Goal: Transaction & Acquisition: Purchase product/service

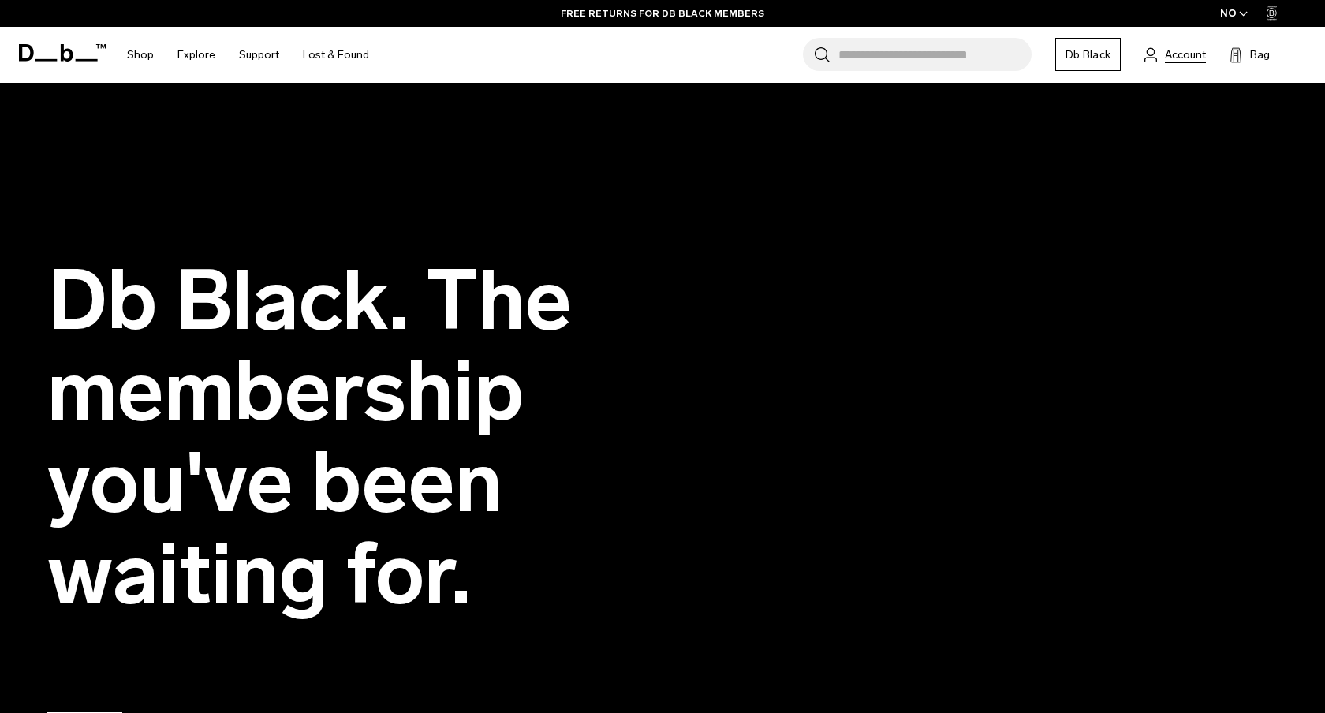
click at [1197, 57] on span "Account" at bounding box center [1185, 55] width 41 height 17
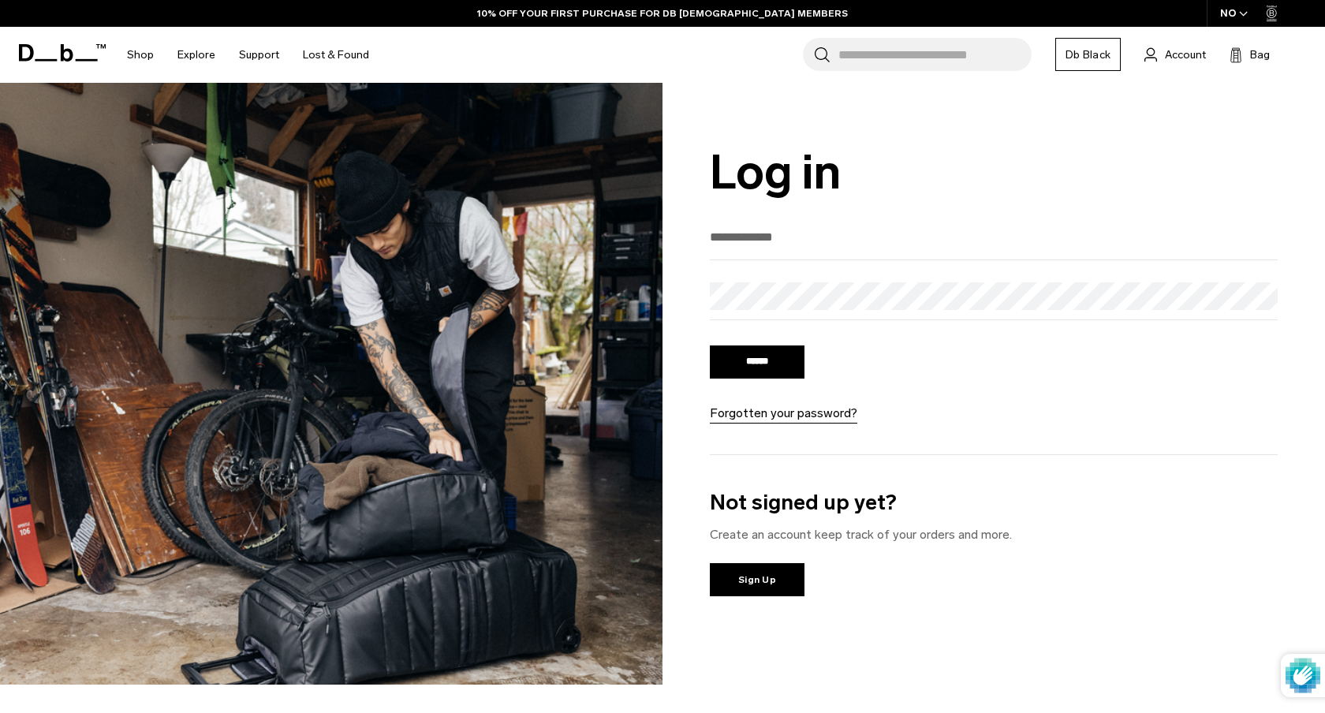
click at [777, 234] on input "email" at bounding box center [994, 237] width 568 height 26
type input "**********"
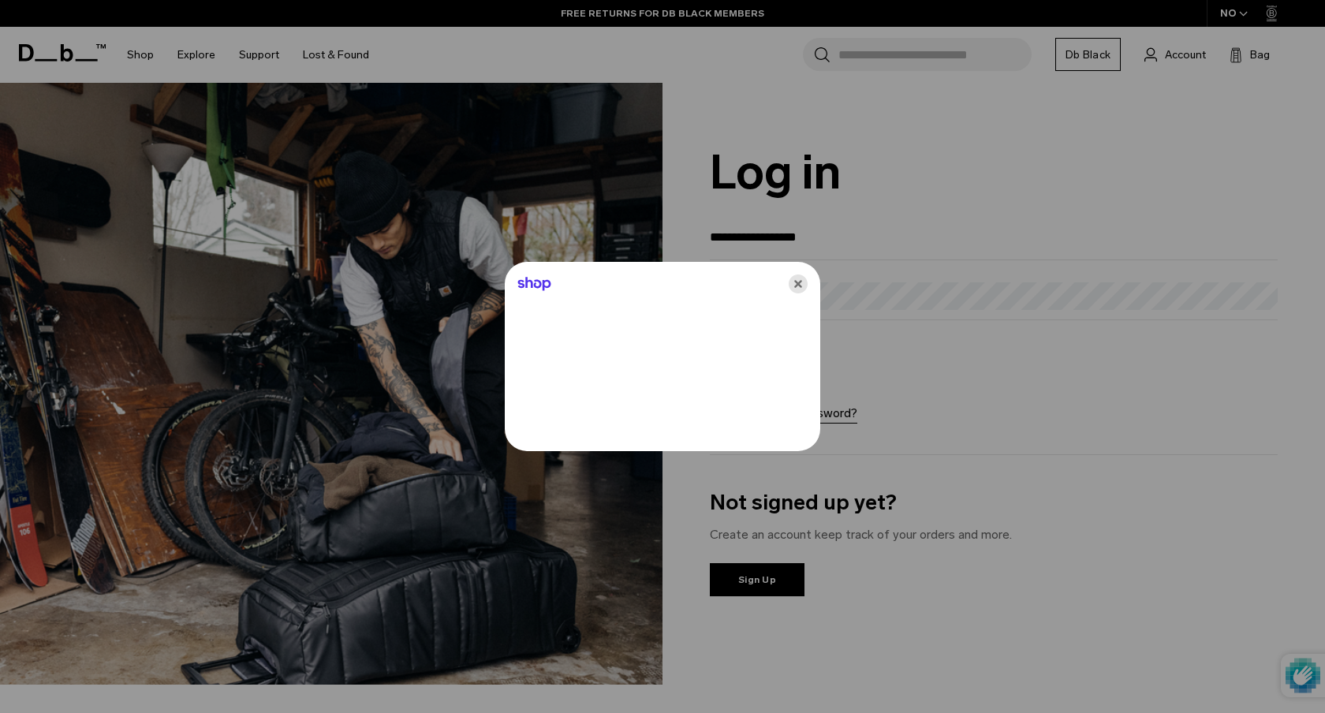
click at [795, 284] on icon "Close" at bounding box center [798, 284] width 19 height 19
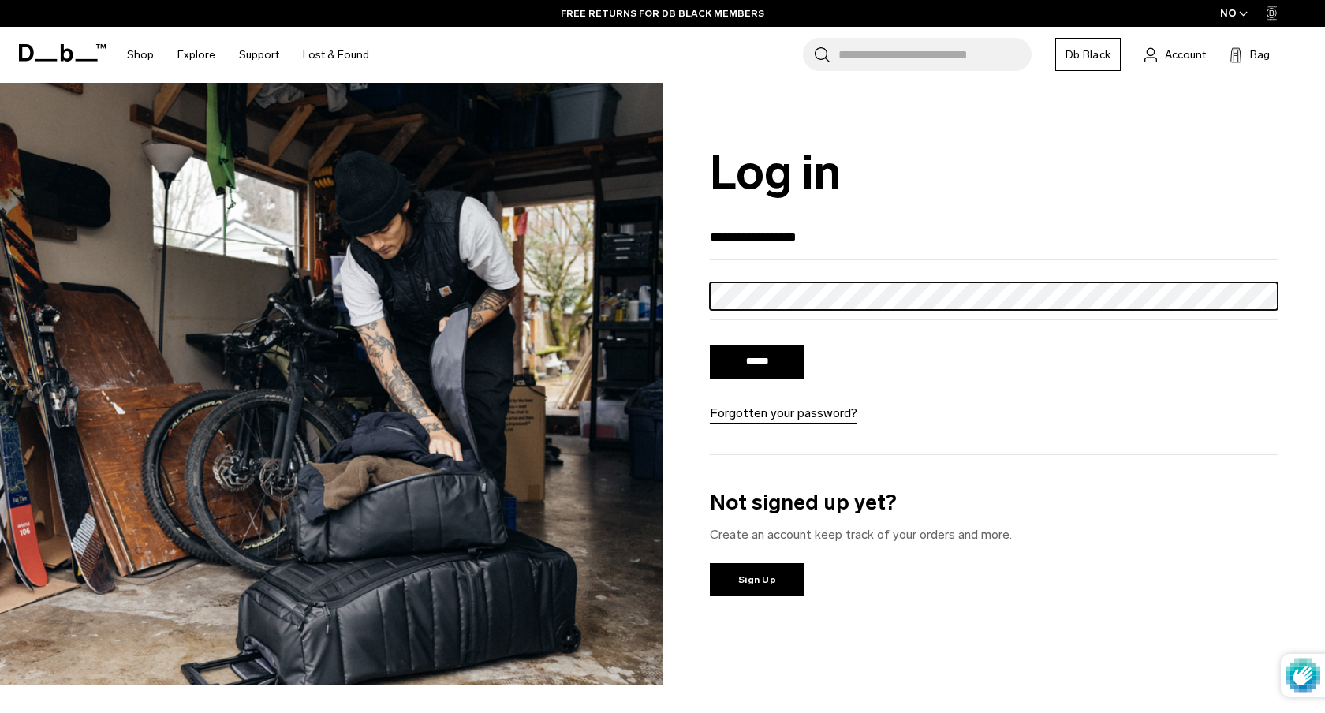
click at [710, 346] on input "******" at bounding box center [757, 362] width 95 height 33
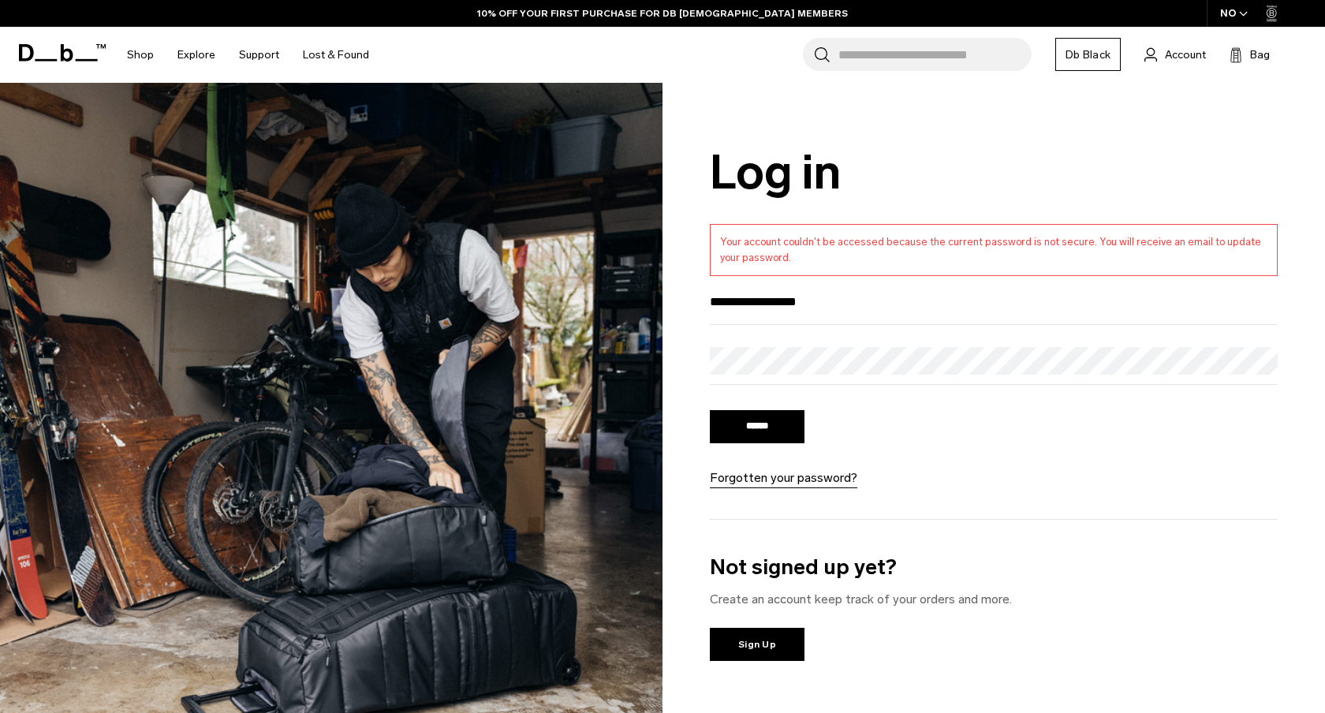
type input "**********"
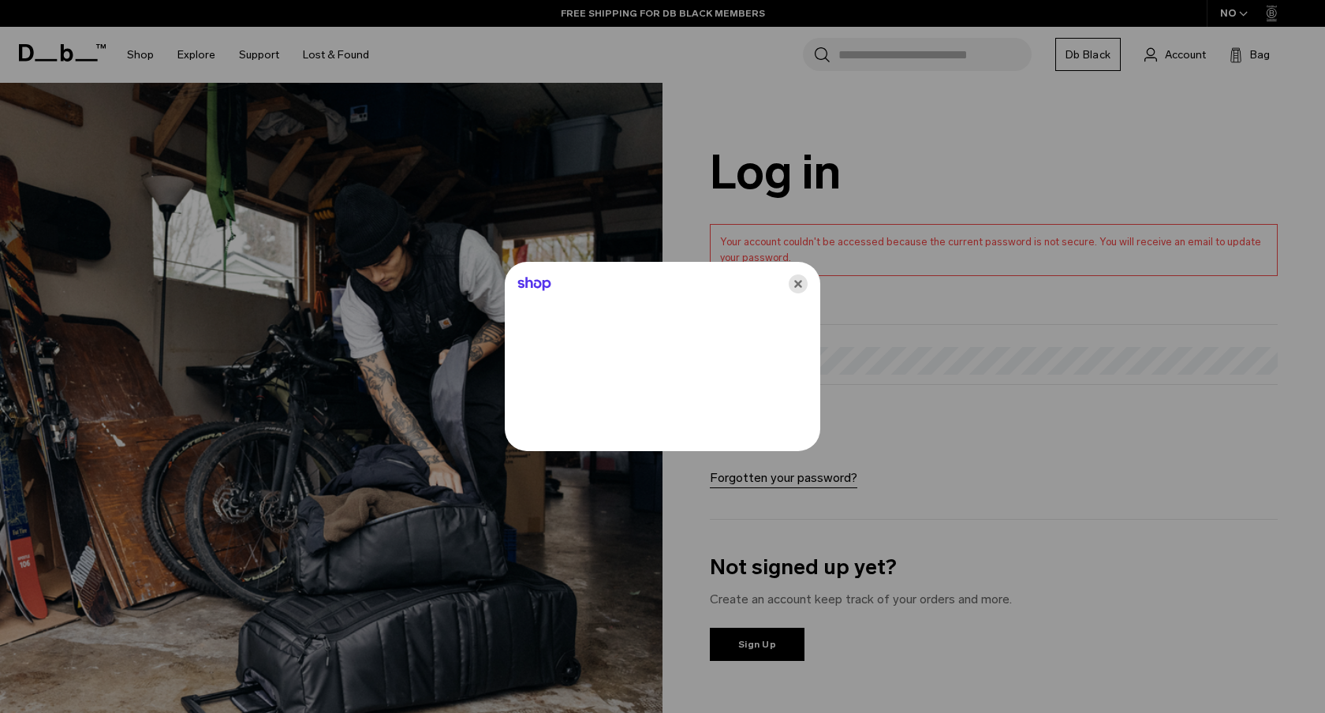
click at [798, 282] on icon "Close" at bounding box center [798, 284] width 19 height 19
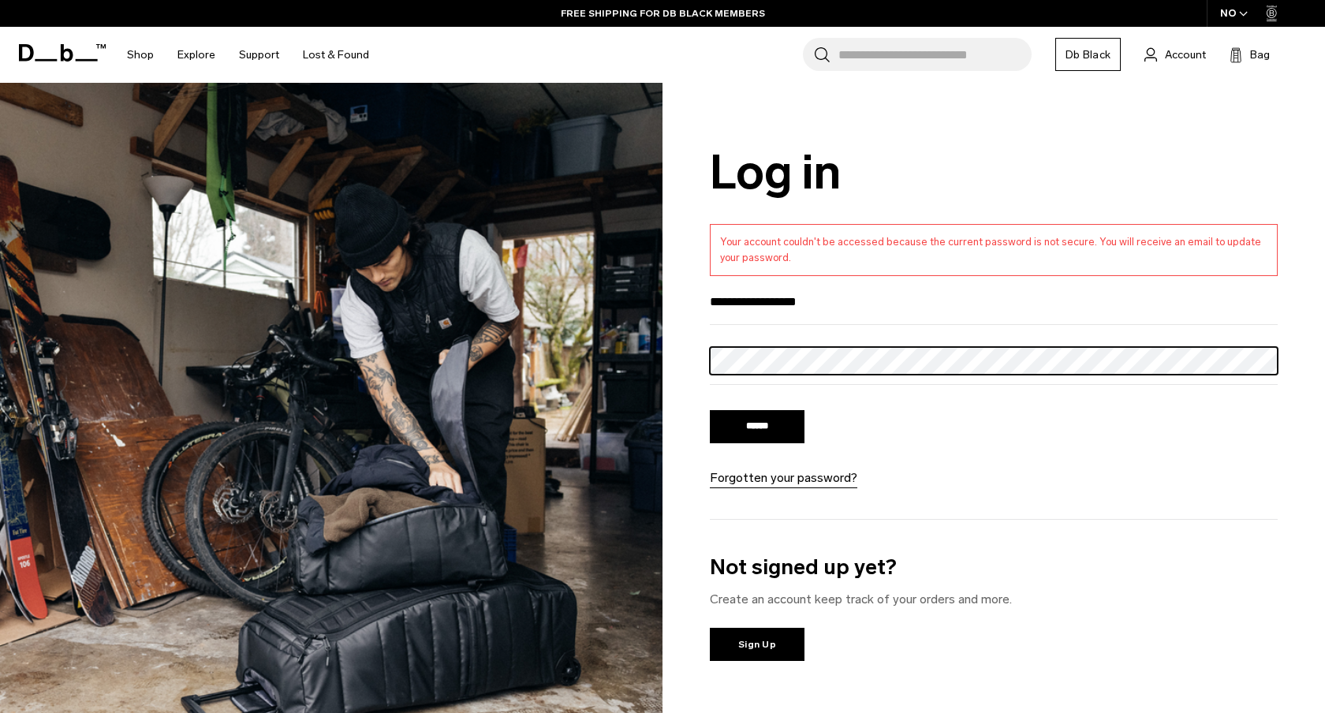
click at [710, 410] on input "******" at bounding box center [757, 426] width 95 height 33
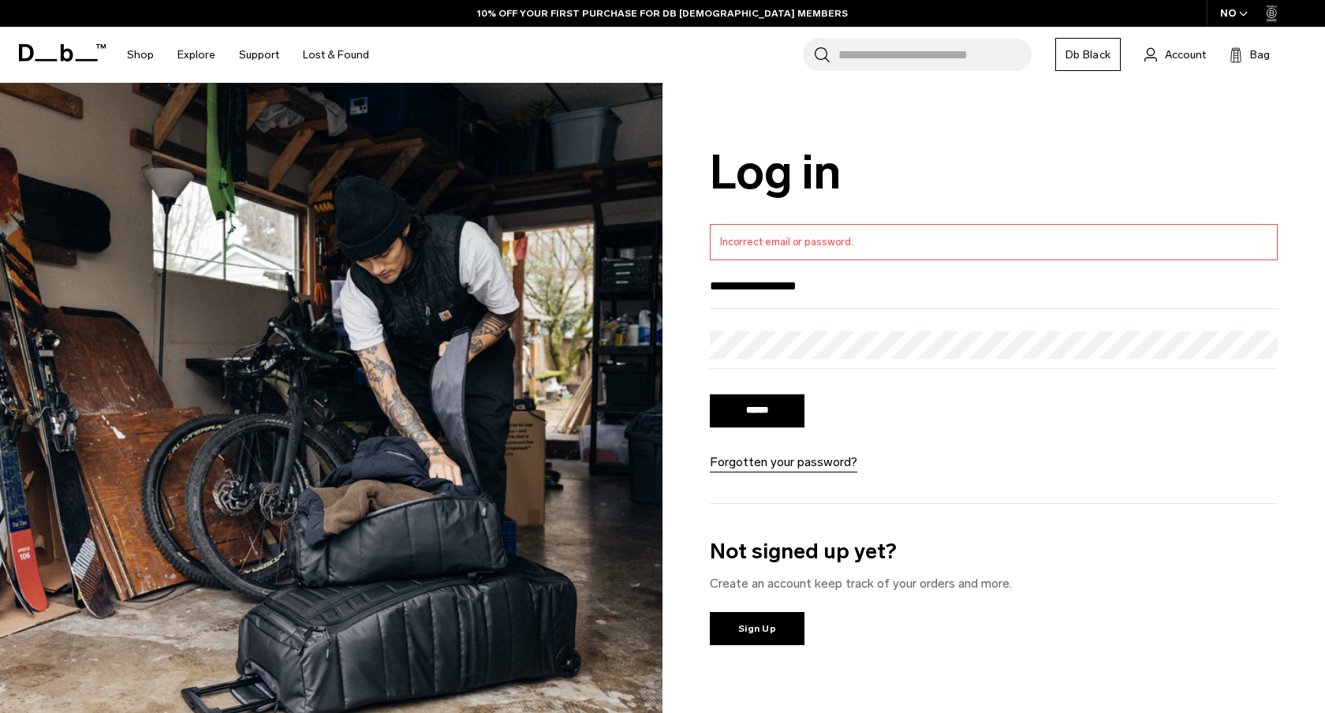
type input "**********"
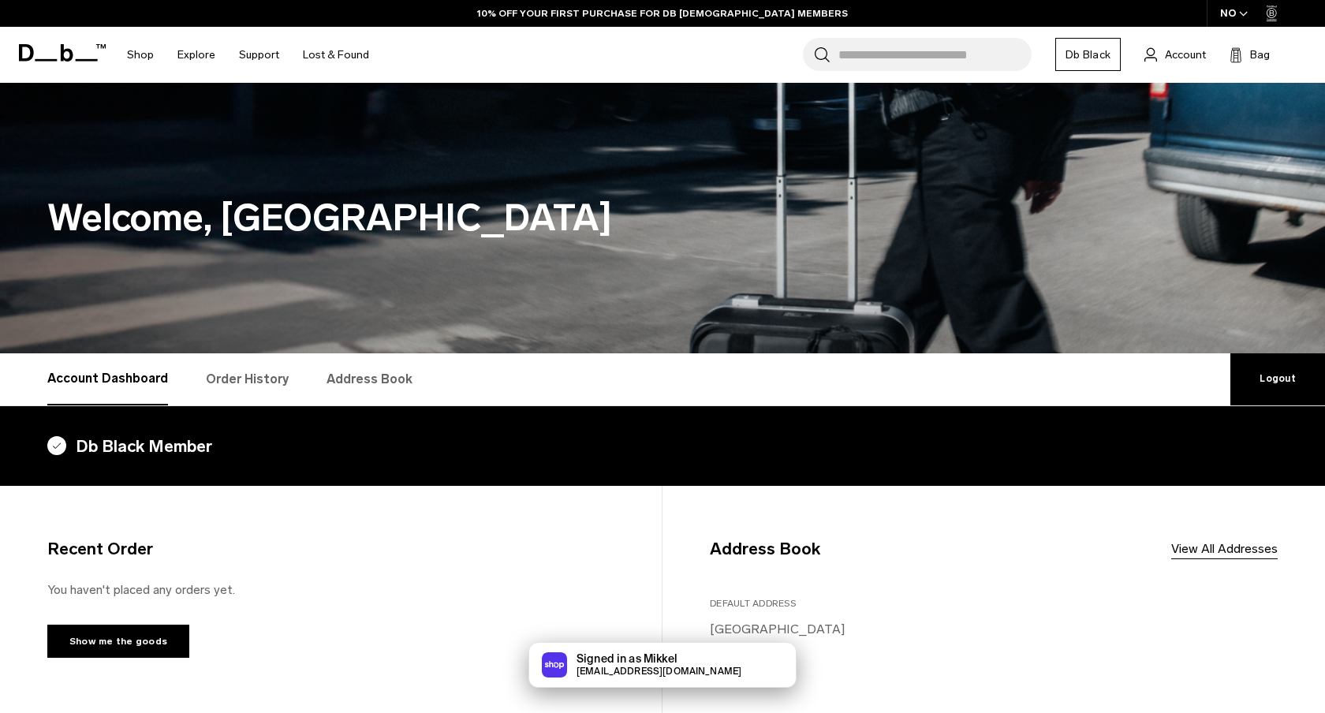
click at [1085, 64] on link "Db Black" at bounding box center [1088, 54] width 65 height 33
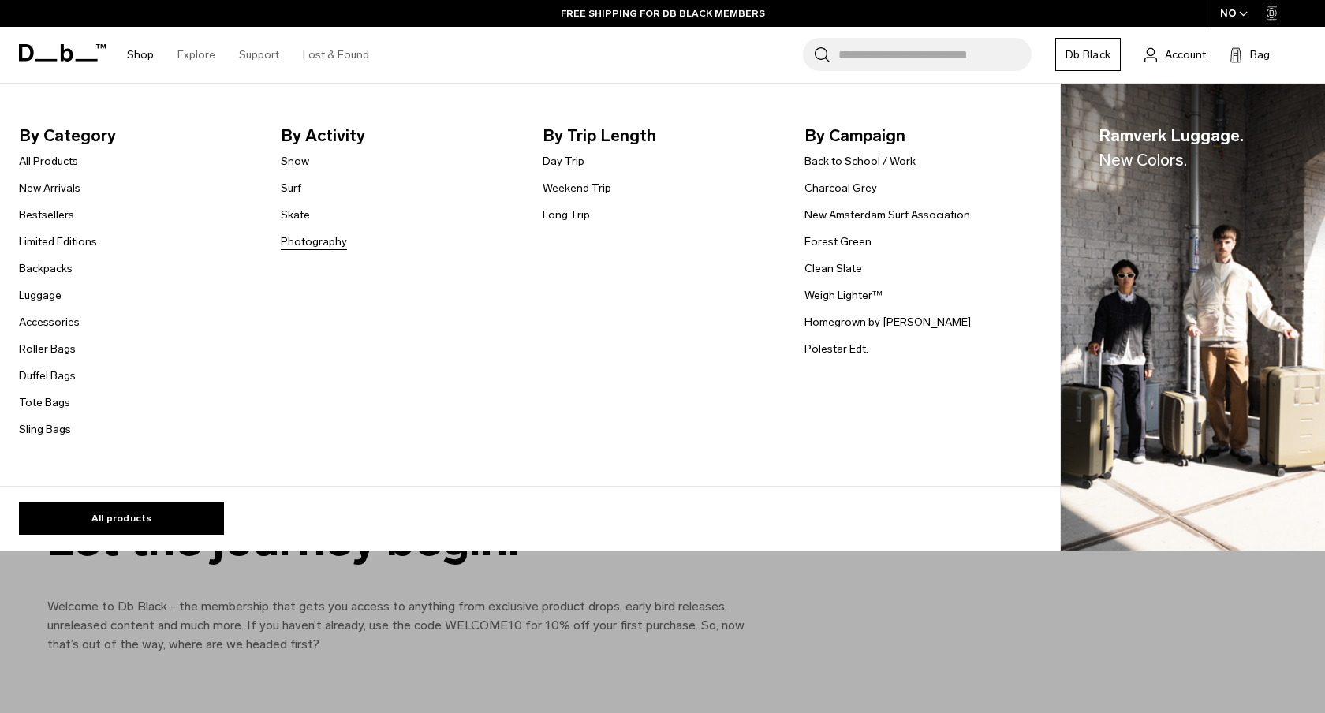
click at [298, 243] on link "Photography" at bounding box center [314, 242] width 66 height 17
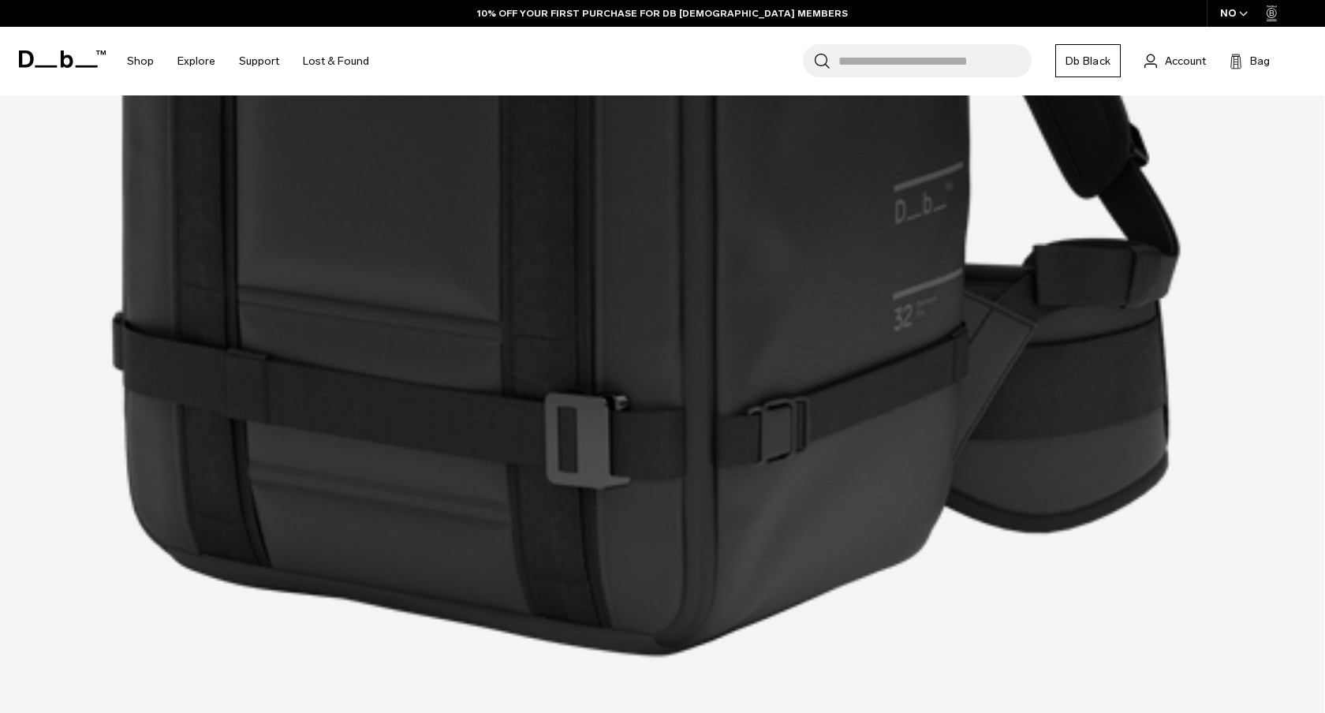
scroll to position [2734, 0]
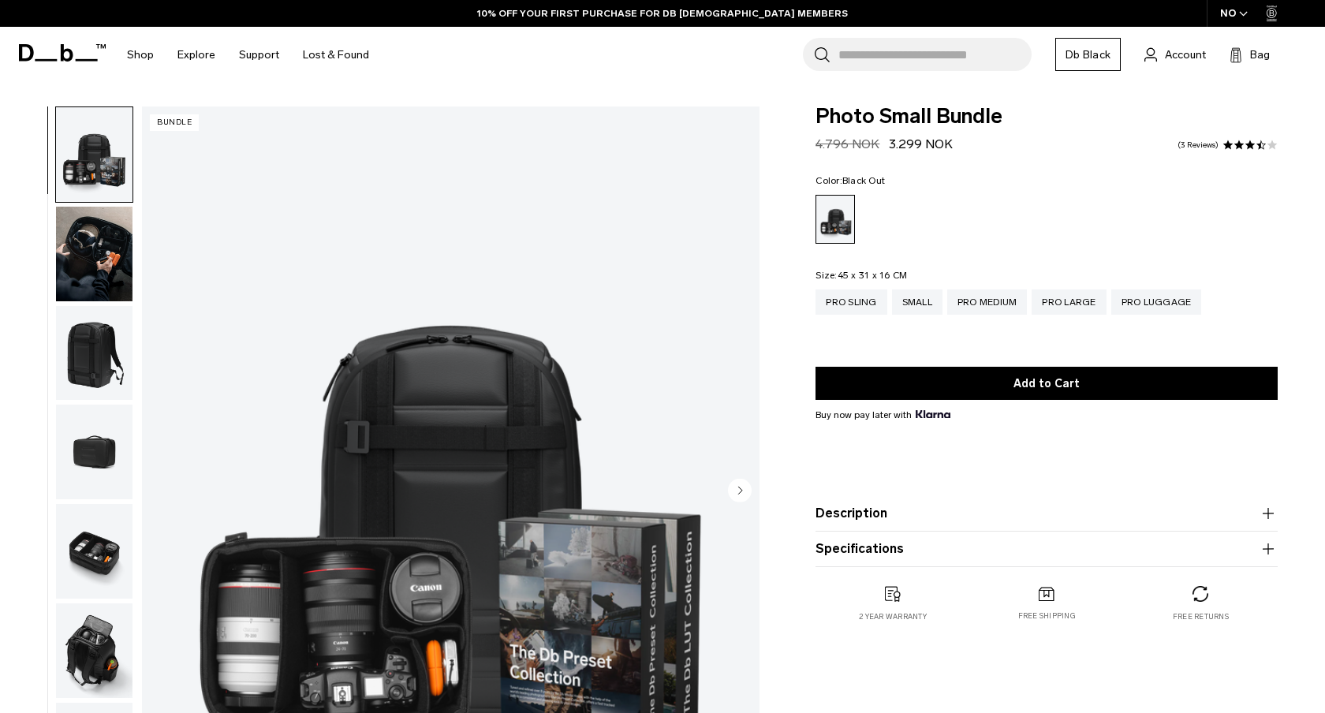
click at [98, 247] on img "button" at bounding box center [94, 254] width 77 height 95
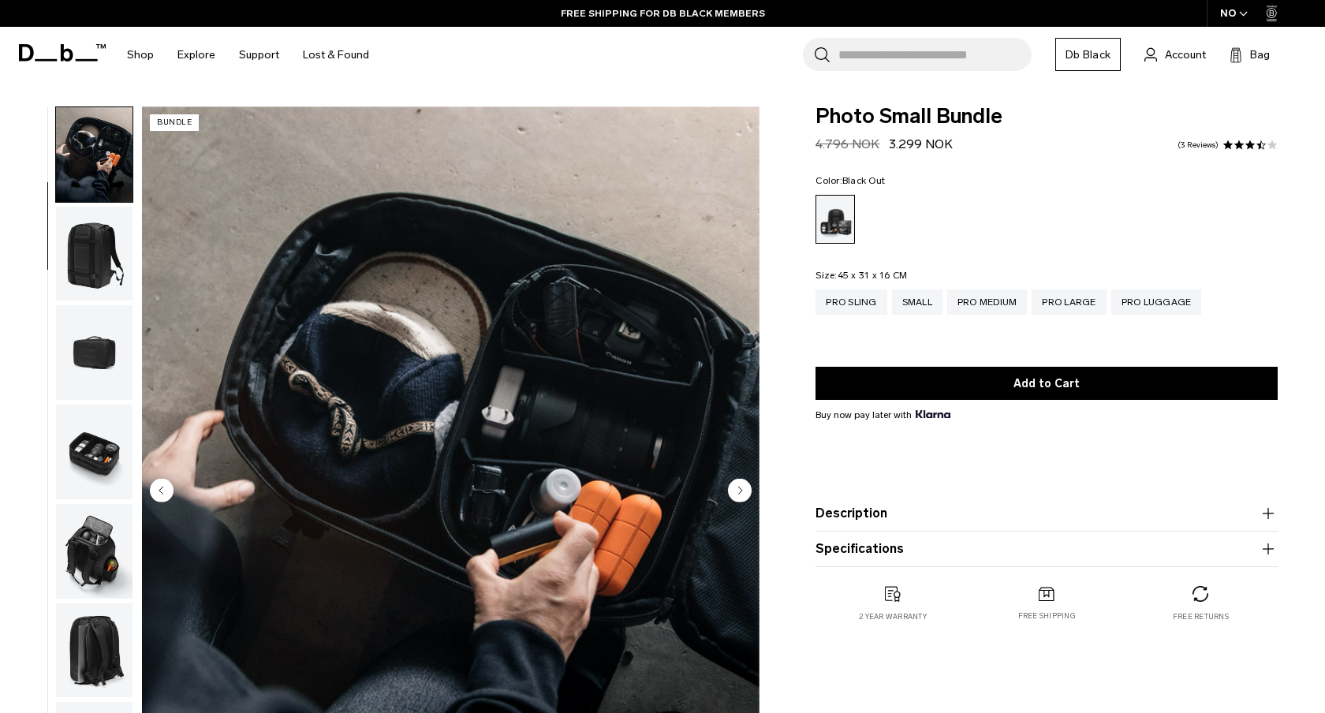
click at [96, 342] on img "button" at bounding box center [94, 352] width 77 height 95
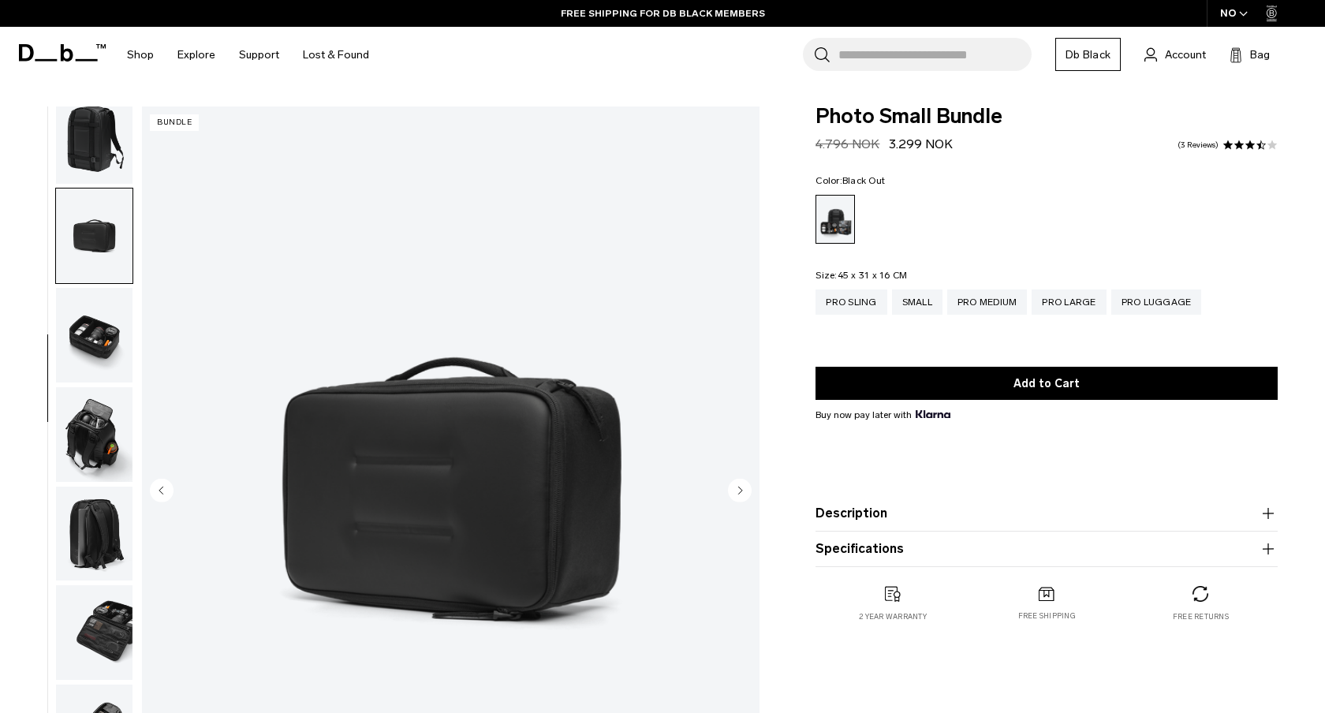
scroll to position [218, 0]
click at [97, 331] on img "button" at bounding box center [94, 333] width 77 height 95
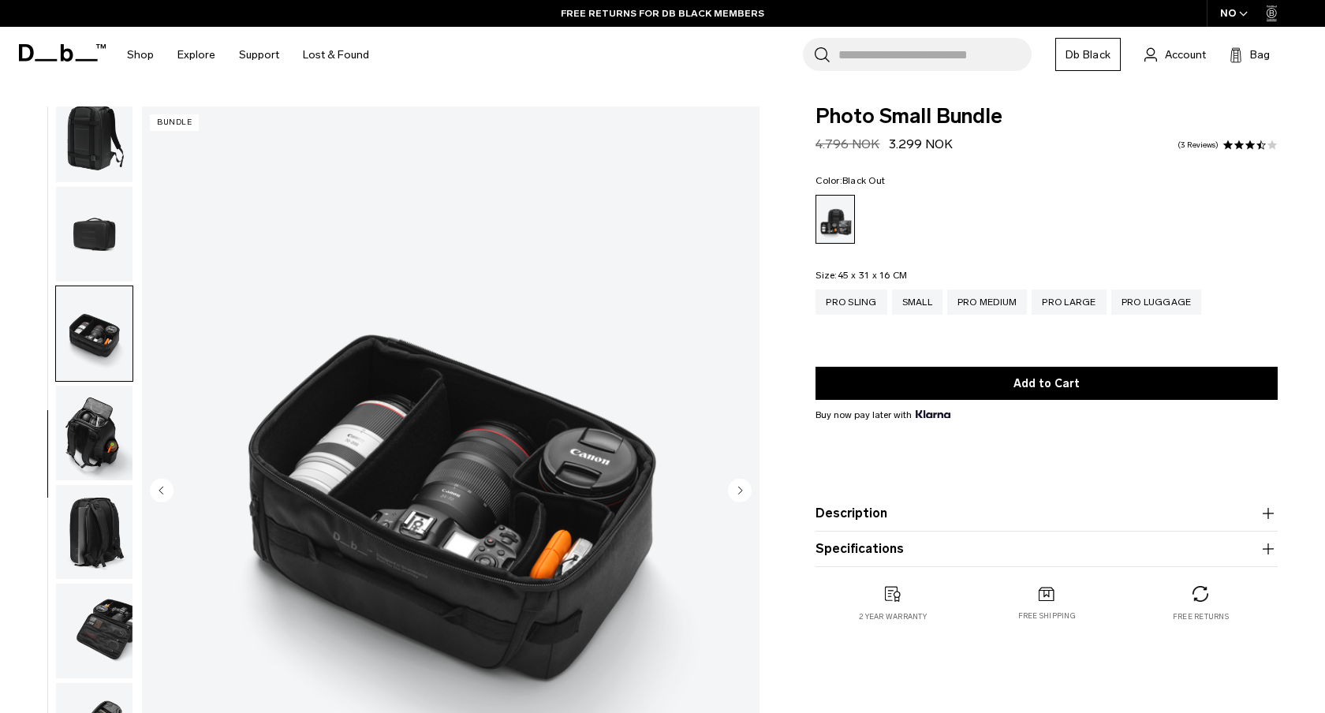
click at [90, 437] on img "button" at bounding box center [94, 433] width 77 height 95
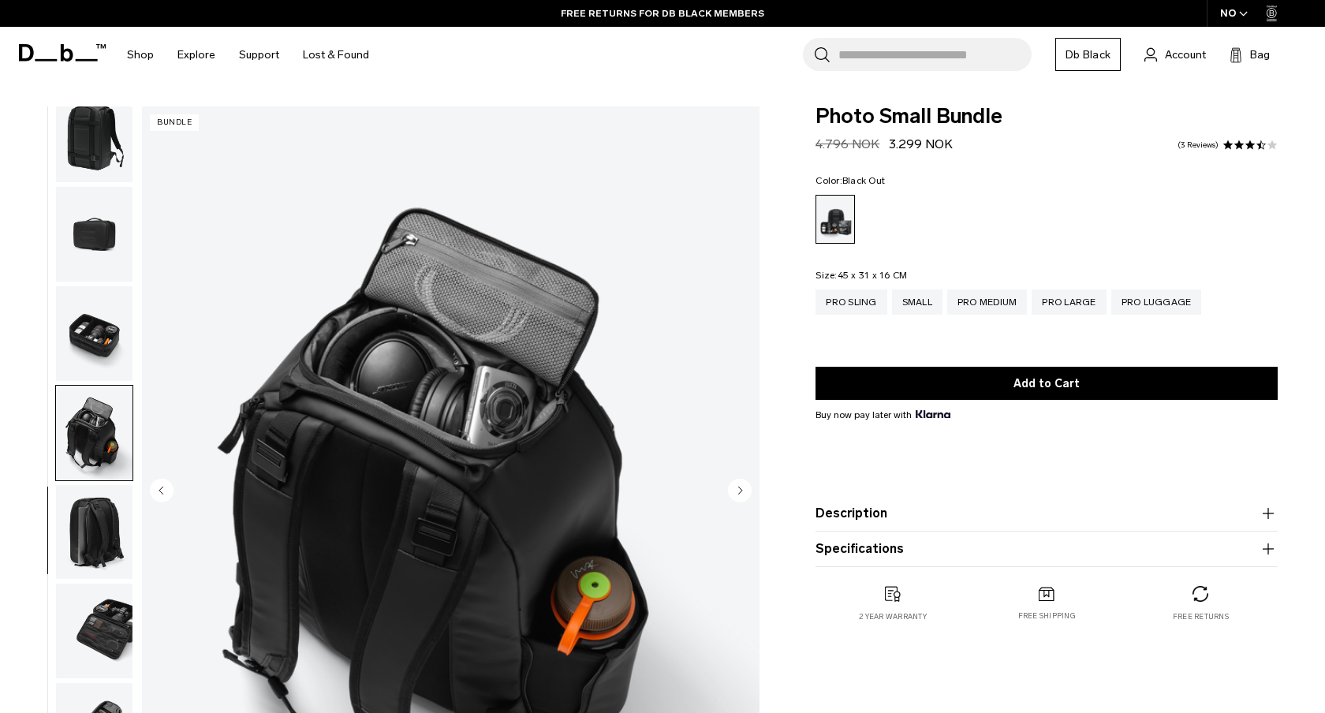
click at [86, 501] on img "button" at bounding box center [94, 532] width 77 height 95
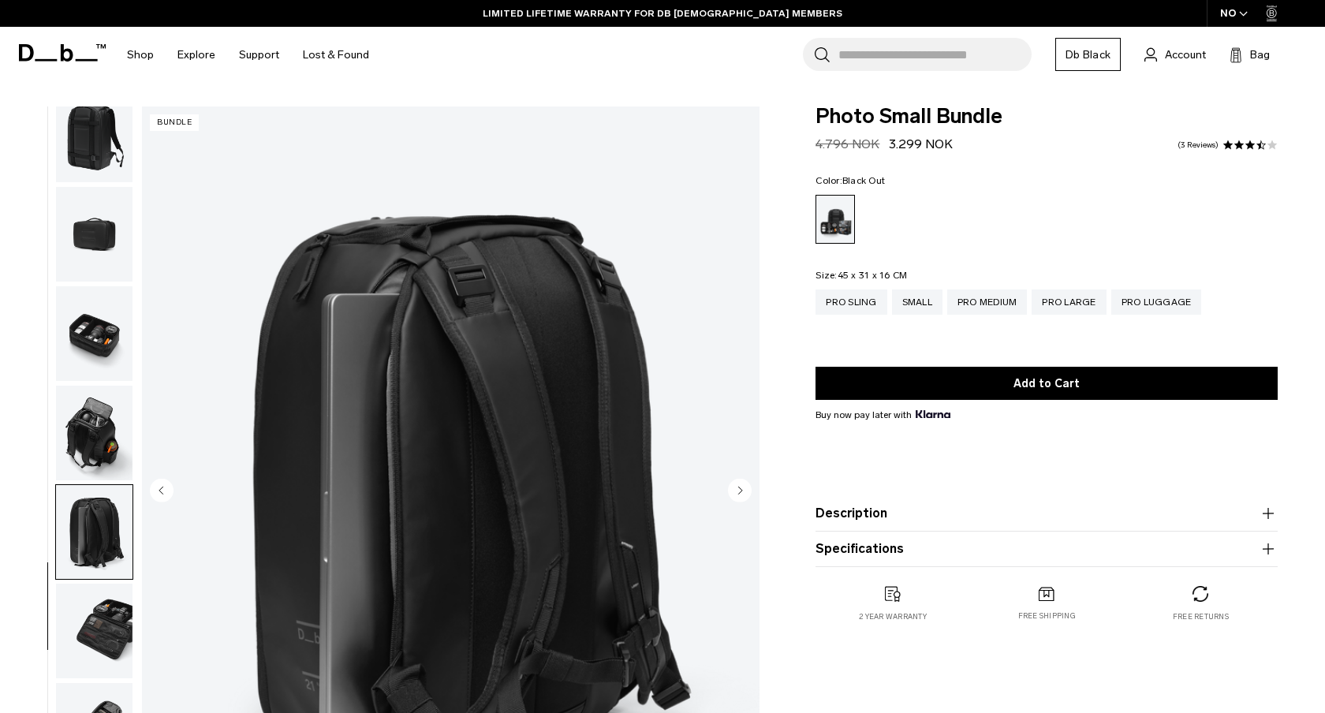
click at [104, 634] on img "button" at bounding box center [94, 631] width 77 height 95
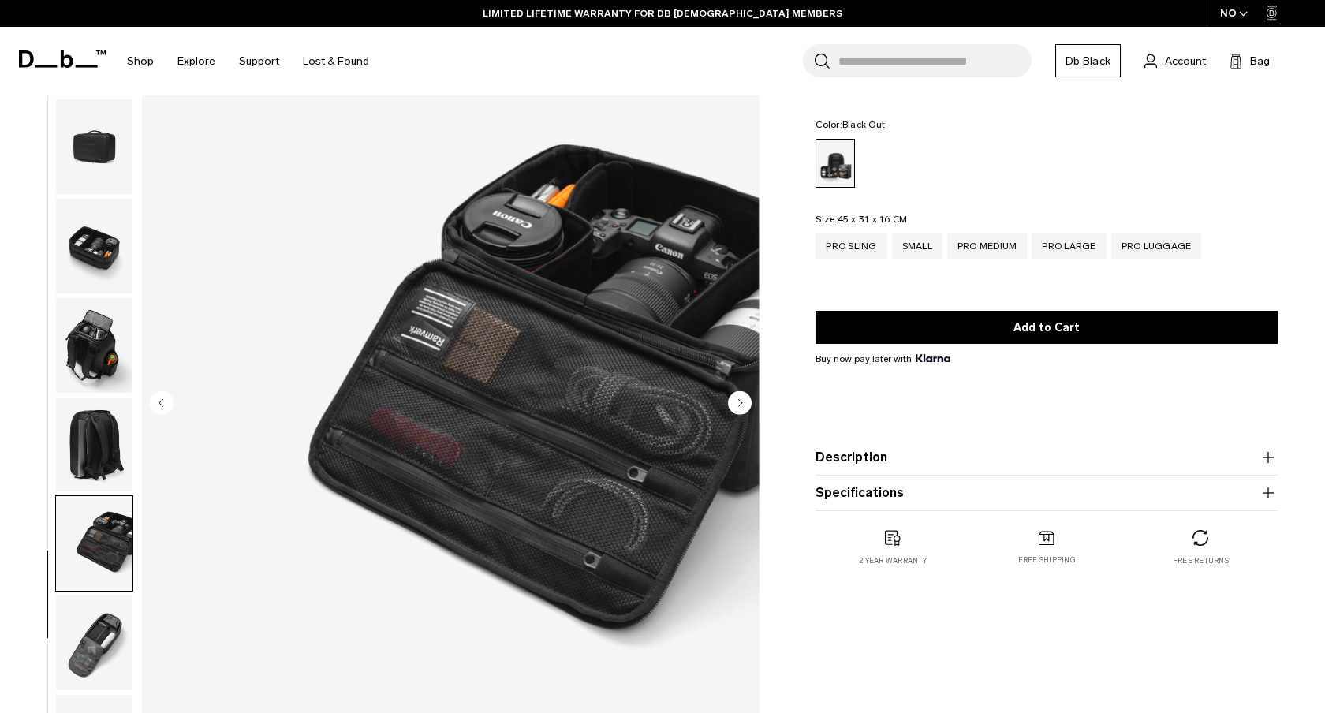
scroll to position [128, 0]
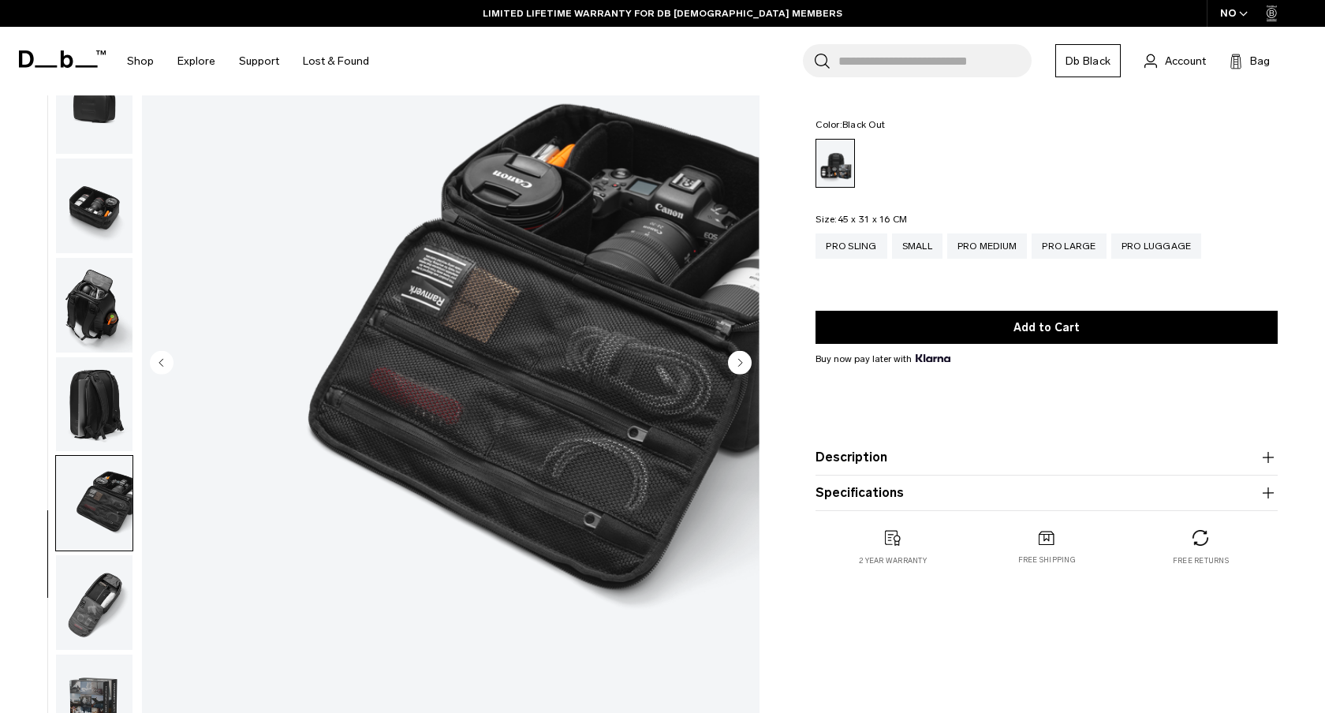
click at [104, 634] on img "button" at bounding box center [94, 602] width 77 height 95
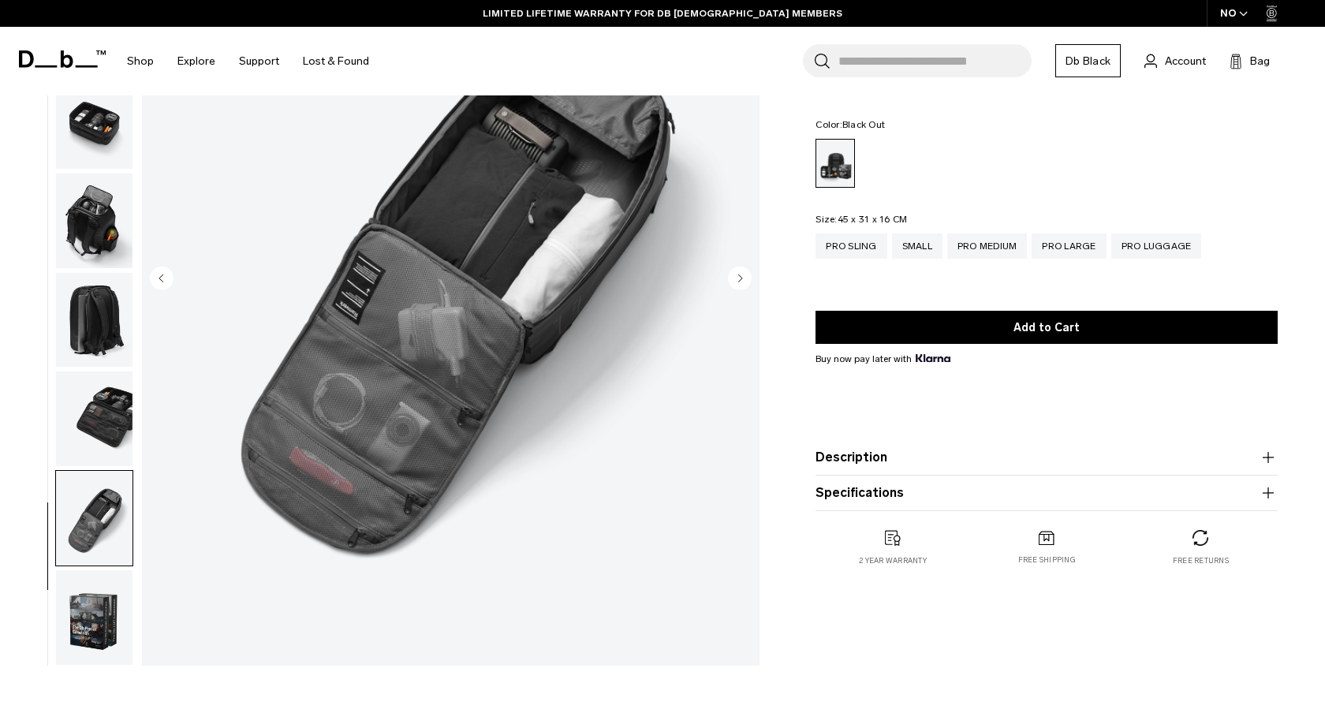
scroll to position [219, 0]
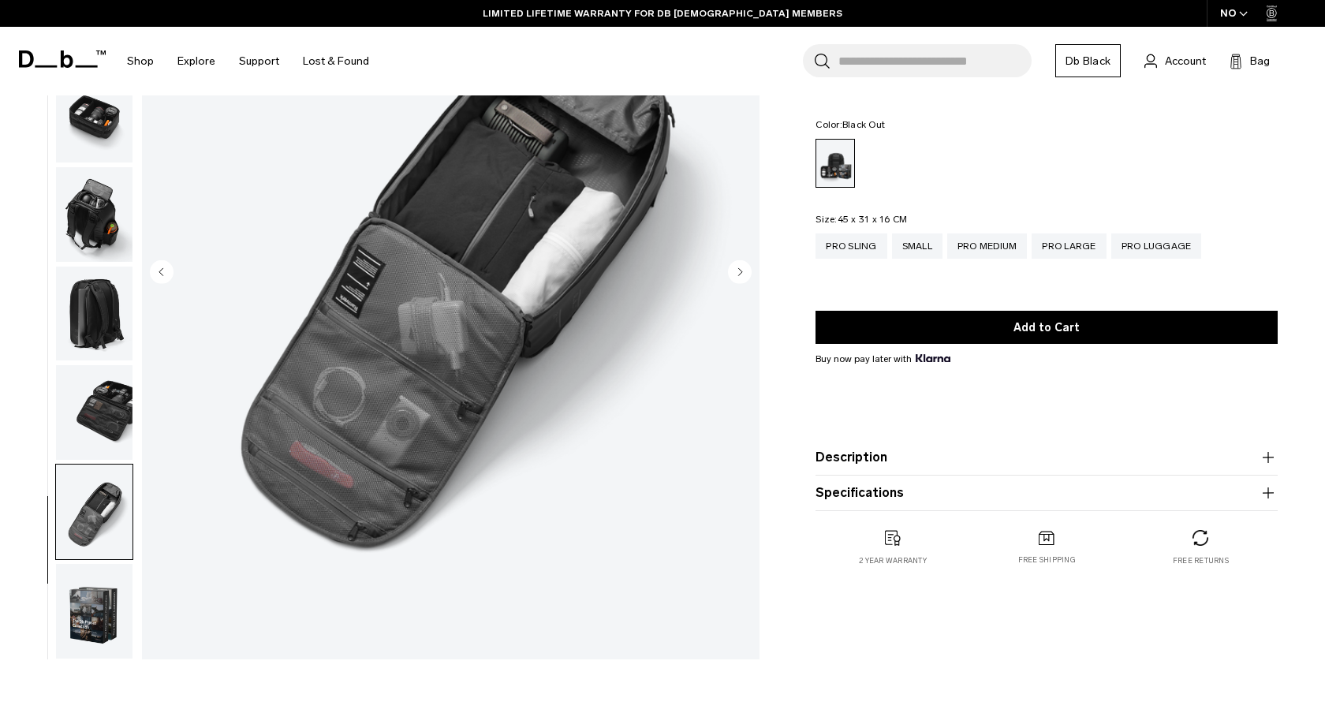
click at [104, 634] on img "button" at bounding box center [94, 611] width 77 height 95
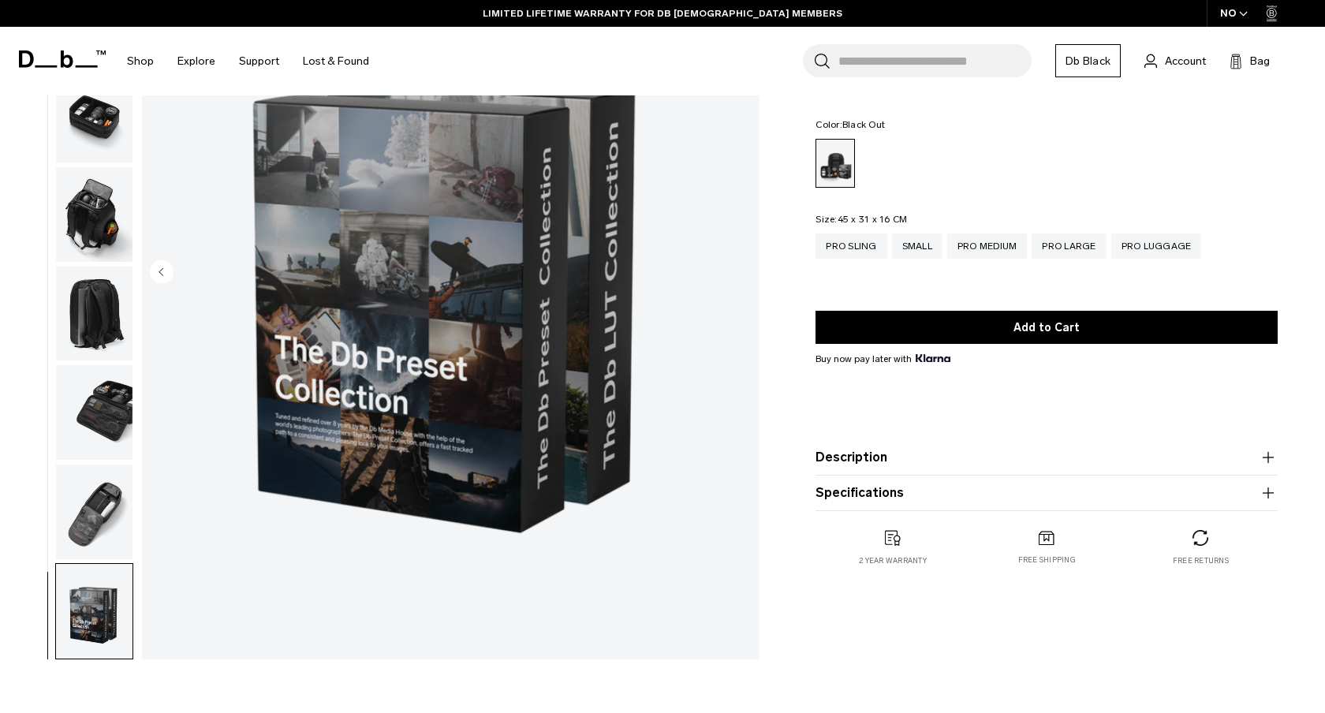
scroll to position [0, 0]
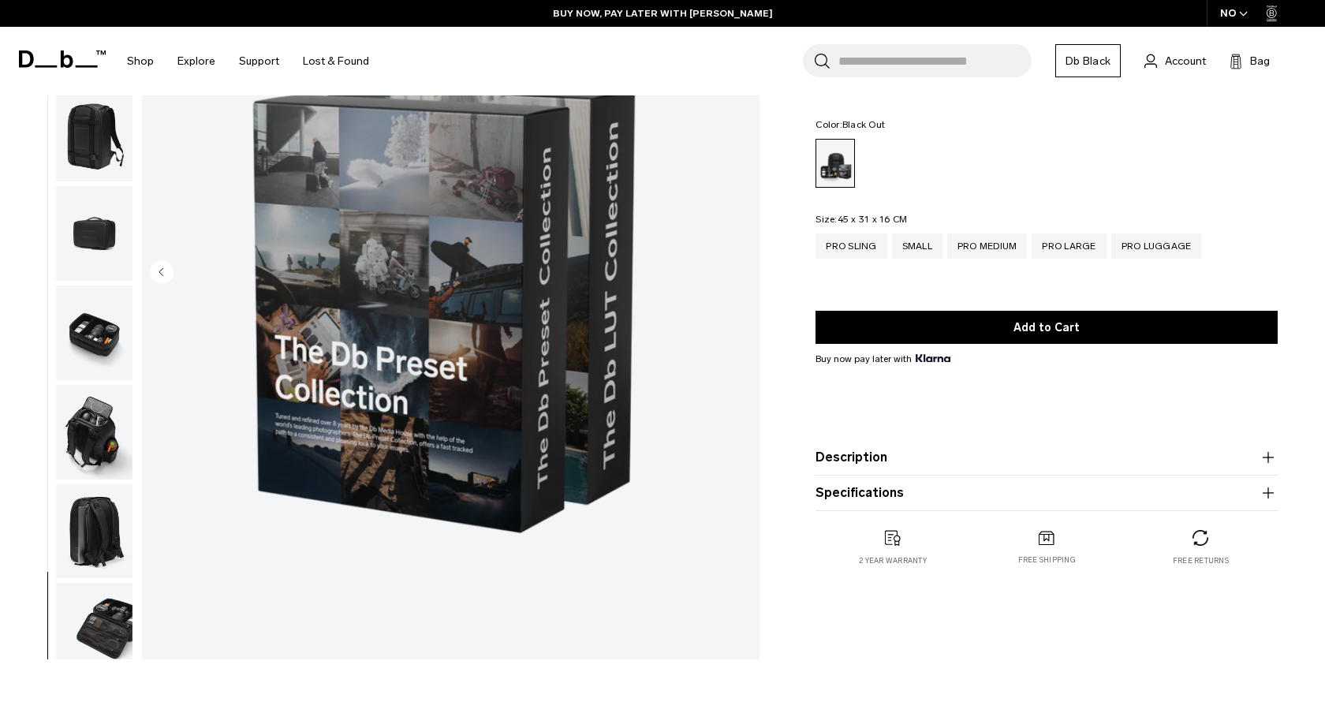
click at [99, 353] on img "button" at bounding box center [94, 333] width 77 height 95
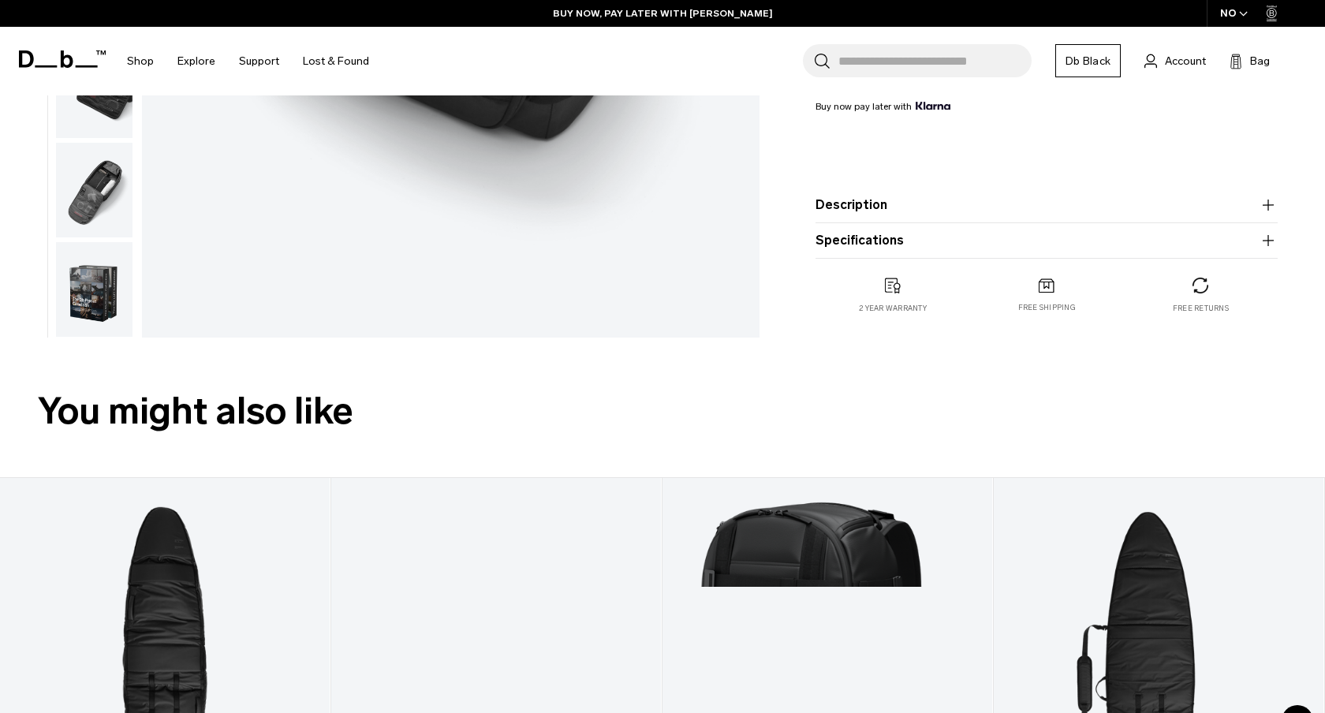
scroll to position [607, 0]
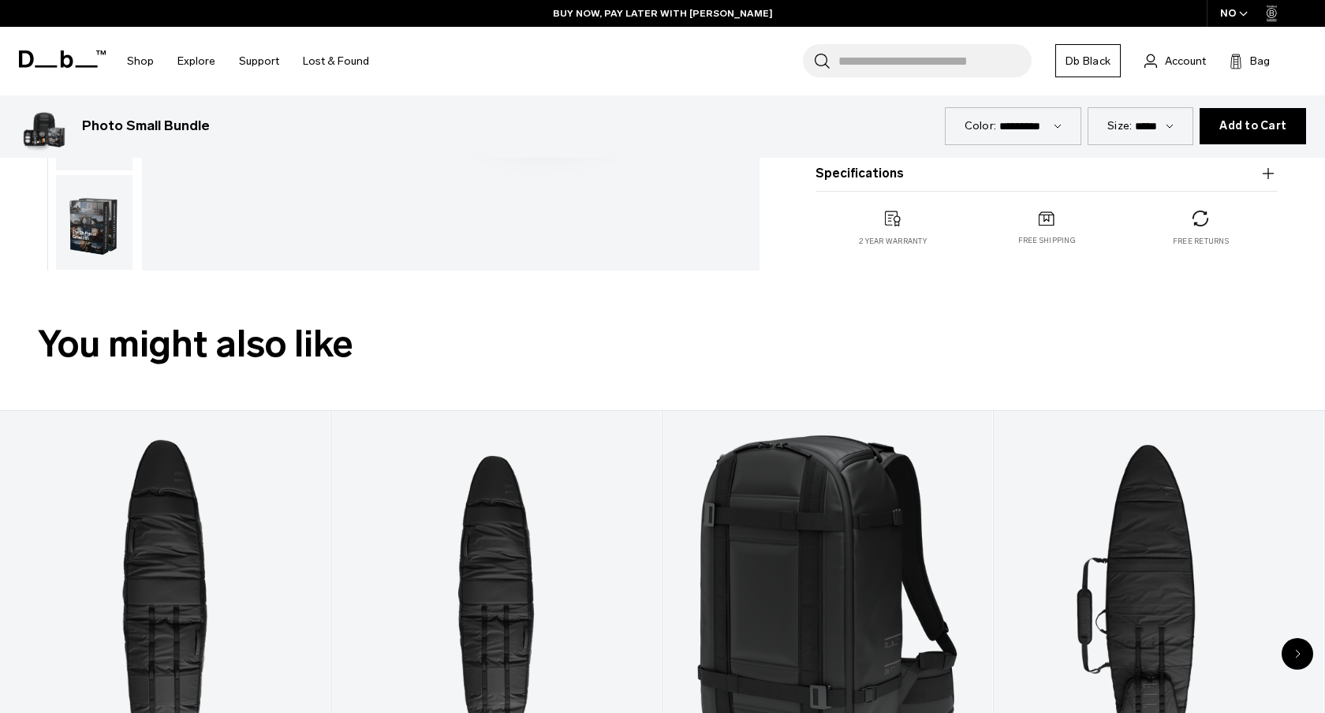
click at [92, 185] on img "button" at bounding box center [94, 222] width 77 height 95
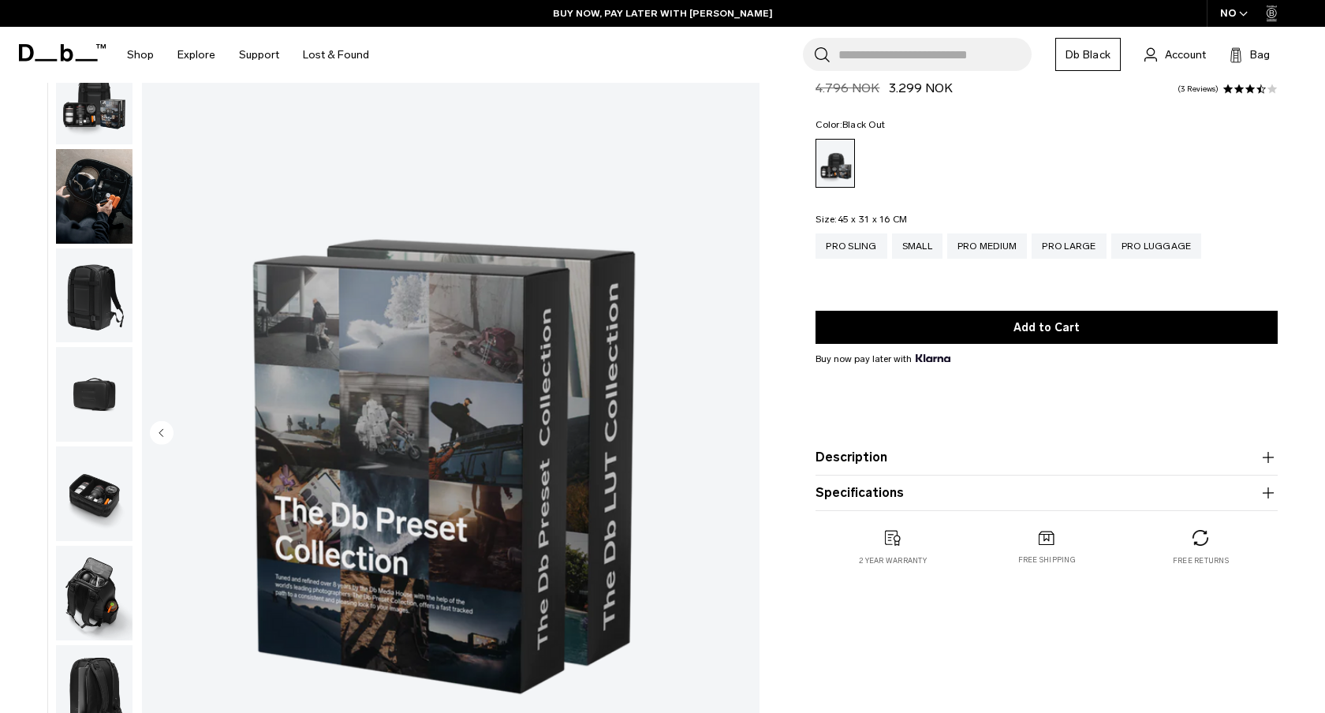
scroll to position [58, 0]
click at [292, 602] on img "10 / 10" at bounding box center [451, 434] width 618 height 772
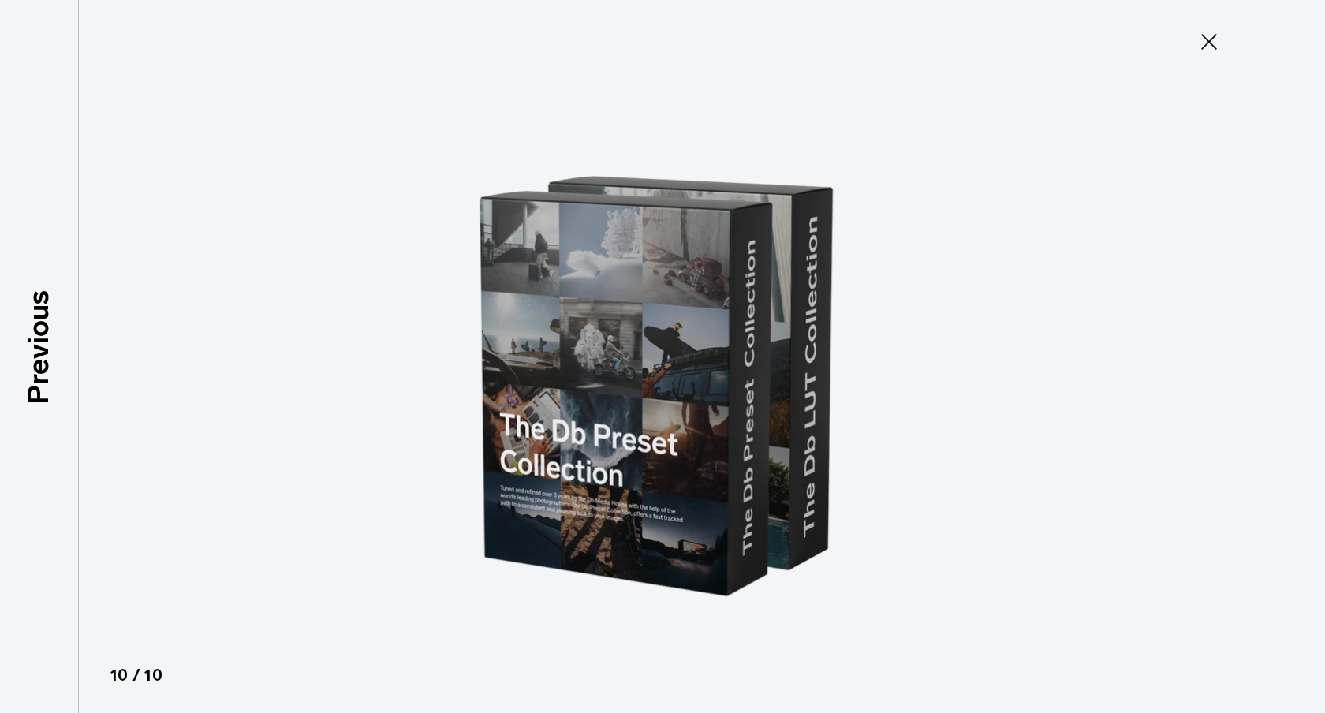
click at [1220, 49] on icon at bounding box center [1209, 41] width 25 height 25
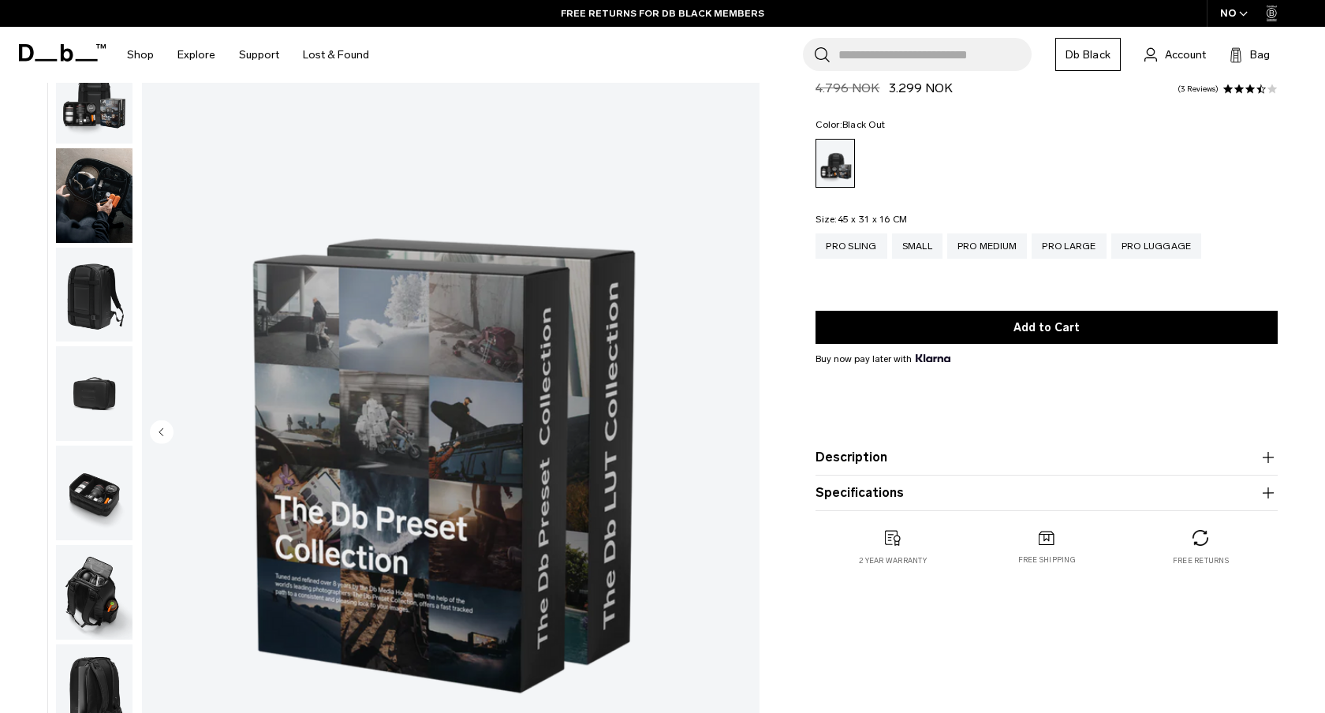
click at [861, 465] on button "Description" at bounding box center [1047, 457] width 462 height 19
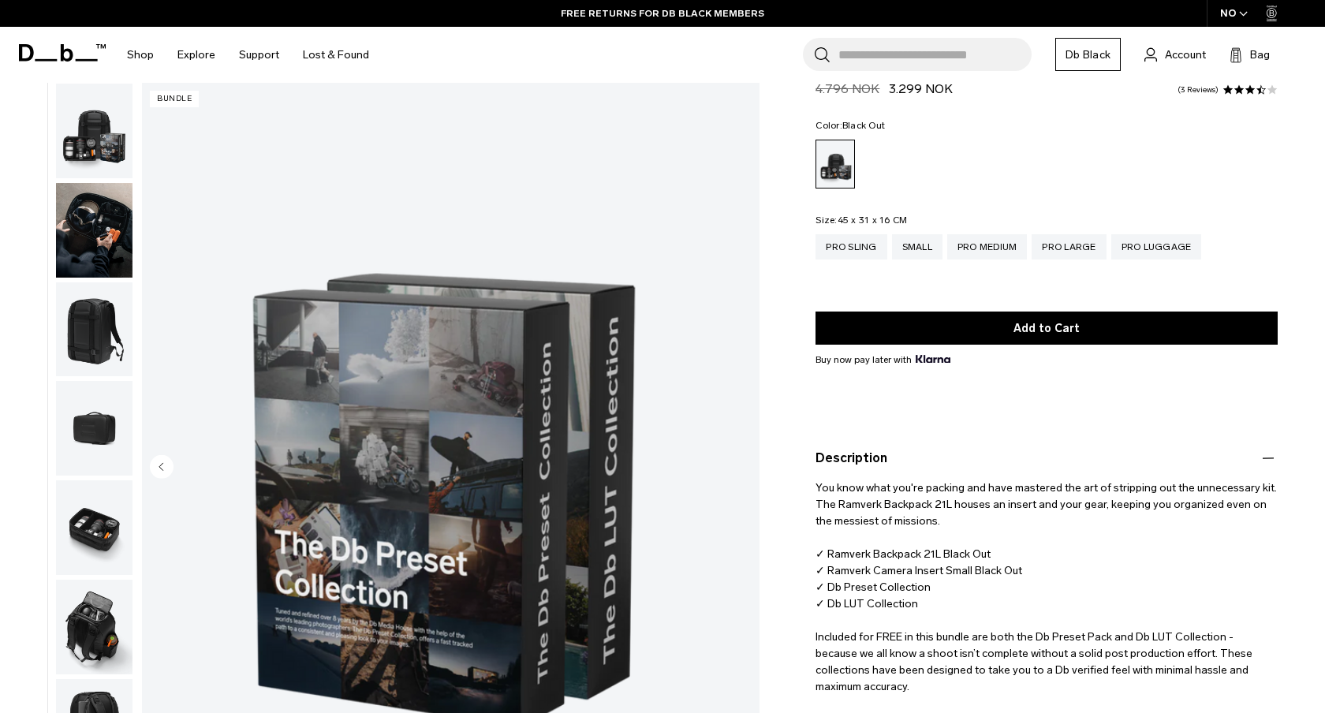
scroll to position [0, 0]
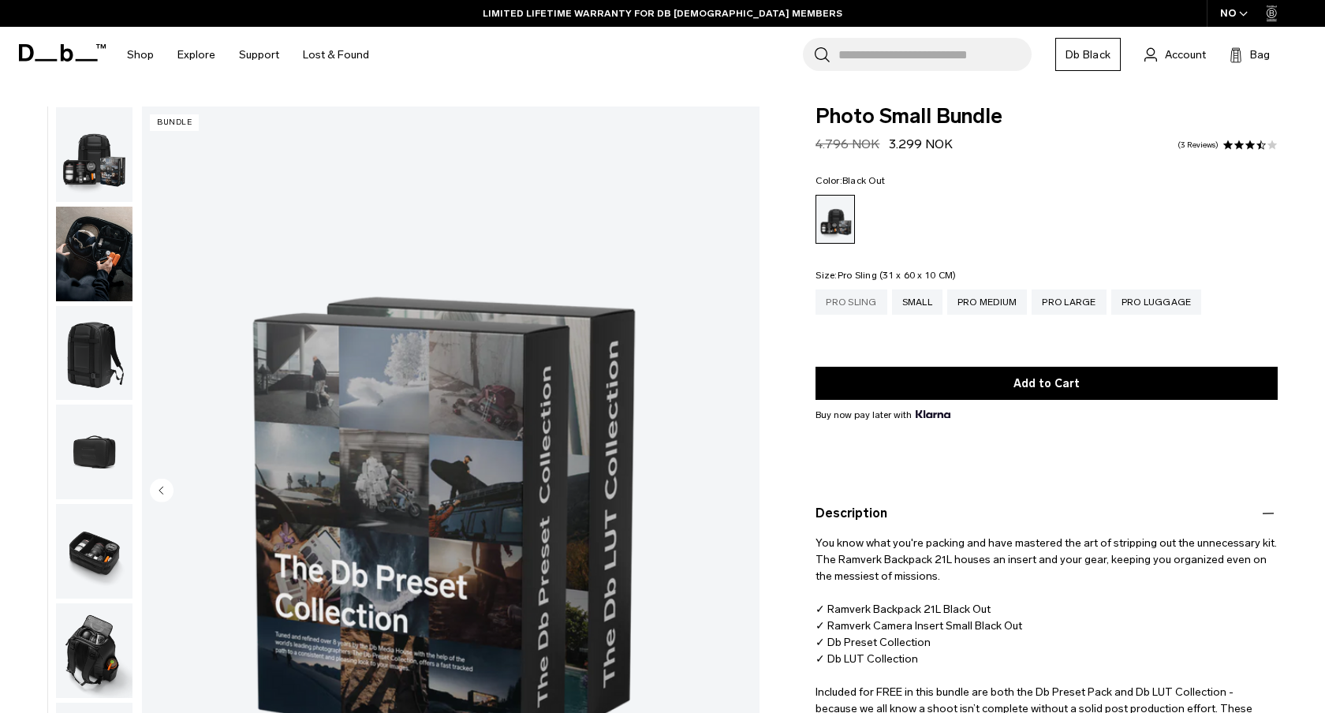
click at [879, 296] on div "Pro Sling" at bounding box center [851, 302] width 71 height 25
